Goal: Communication & Community: Answer question/provide support

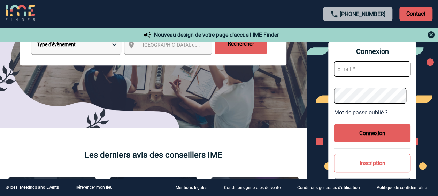
scroll to position [139, 0]
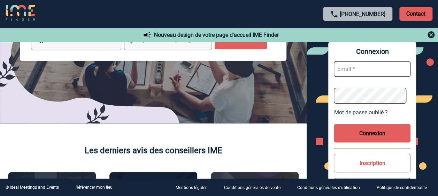
type input "yamina.benamara@mobilize-fs.com"
click at [395, 131] on button "Connexion" at bounding box center [372, 133] width 77 height 18
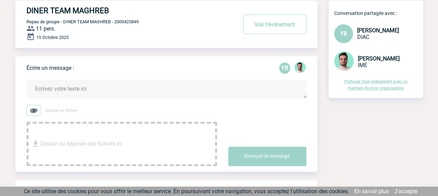
scroll to position [35, 0]
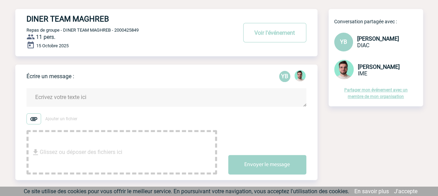
click at [60, 98] on textarea at bounding box center [166, 97] width 280 height 18
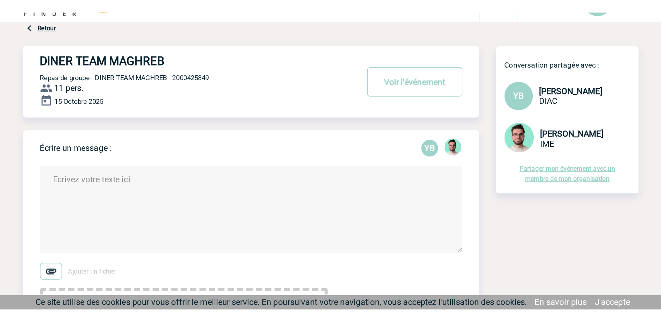
scroll to position [0, 0]
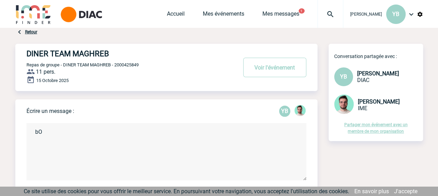
type textarea "b"
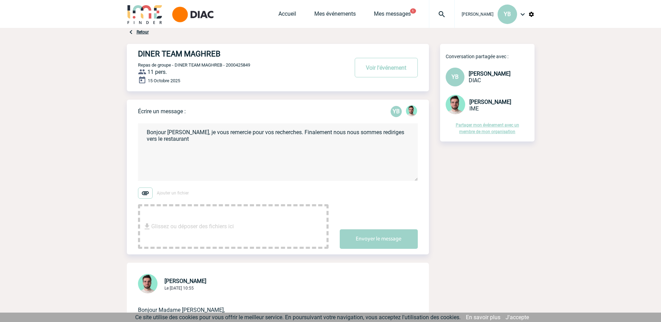
click at [185, 143] on textarea "Bonjour [PERSON_NAME], je vous remercie pour vos recherches. Finalement nous no…" at bounding box center [278, 151] width 280 height 57
paste textarea "[PERSON_NAME]"
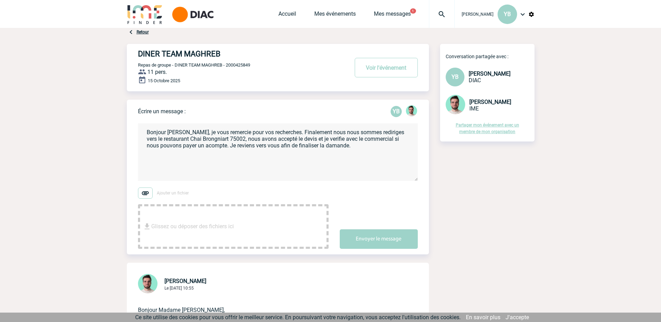
click at [287, 132] on textarea "Bonjour [PERSON_NAME], je vous remercie pour vos recherches. Finalement nous no…" at bounding box center [278, 151] width 280 height 57
click at [246, 139] on textarea "Bonjour [PERSON_NAME], je vous remercie pour vos recherches. Finalement nous no…" at bounding box center [278, 151] width 280 height 57
click at [260, 170] on textarea "Bonjour [PERSON_NAME], je vous remercie pour vos recherches. Finalement nous no…" at bounding box center [278, 151] width 280 height 57
click at [327, 146] on textarea "Bonjour [PERSON_NAME], je vous remercie pour vos recherches. Finalement nous no…" at bounding box center [278, 151] width 280 height 57
drag, startPoint x: 263, startPoint y: 153, endPoint x: 256, endPoint y: 162, distance: 11.0
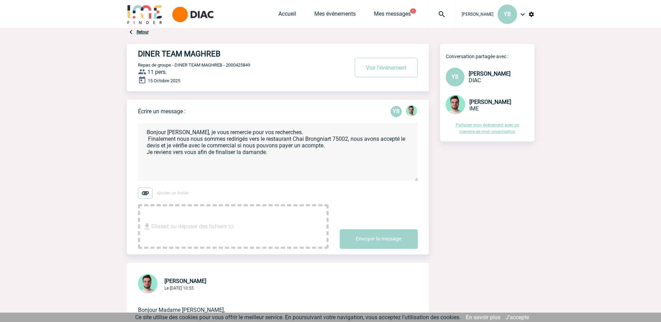
click at [254, 162] on textarea "Bonjour [PERSON_NAME], je vous remercie pour vos recherches. Finalement nous no…" at bounding box center [278, 151] width 280 height 57
click at [274, 155] on textarea "Bonjour [PERSON_NAME], je vous remercie pour vos recherches. Finalement nous no…" at bounding box center [278, 151] width 280 height 57
type textarea "Bonjour [PERSON_NAME], je vous remercie pour vos recherches. Finalement nous no…"
click at [366, 196] on button "Envoyer le message" at bounding box center [379, 239] width 78 height 20
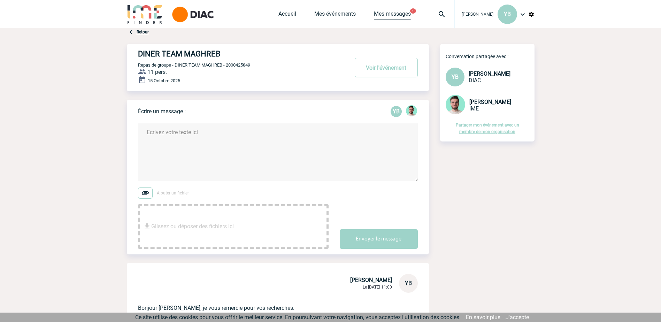
click at [379, 14] on link "Mes messages" at bounding box center [392, 15] width 37 height 10
